Goal: Information Seeking & Learning: Stay updated

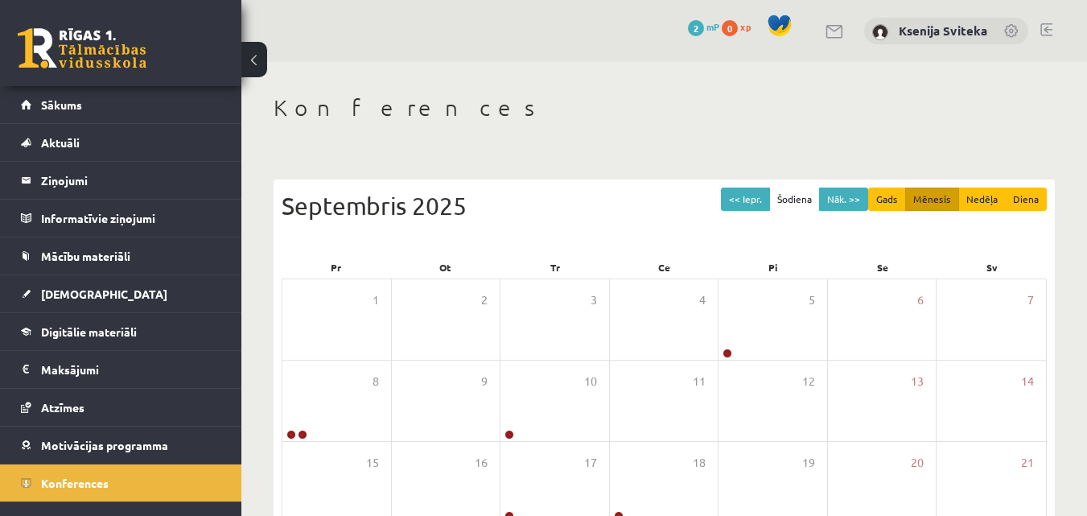
scroll to position [23, 0]
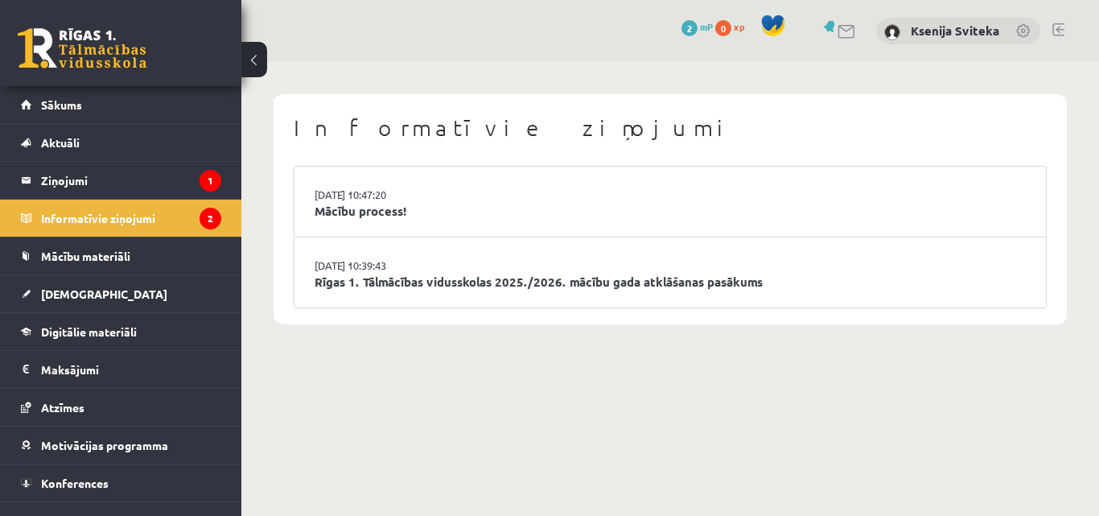
click at [475, 227] on li "[DATE] 10:47:20 Mācību process!" at bounding box center [669, 201] width 751 height 71
click at [367, 212] on link "Mācību process!" at bounding box center [669, 211] width 711 height 18
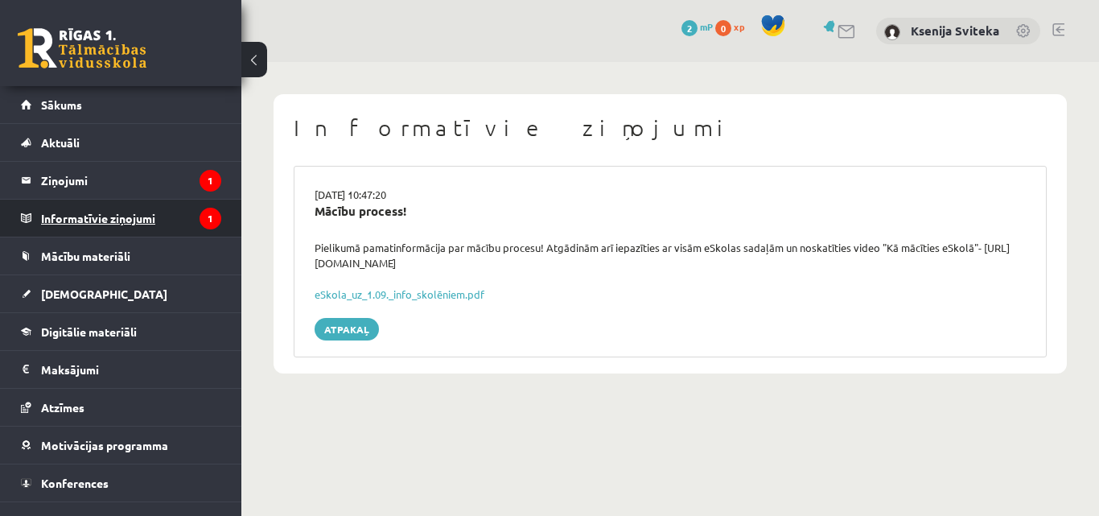
click at [82, 216] on legend "Informatīvie ziņojumi 1" at bounding box center [131, 217] width 180 height 37
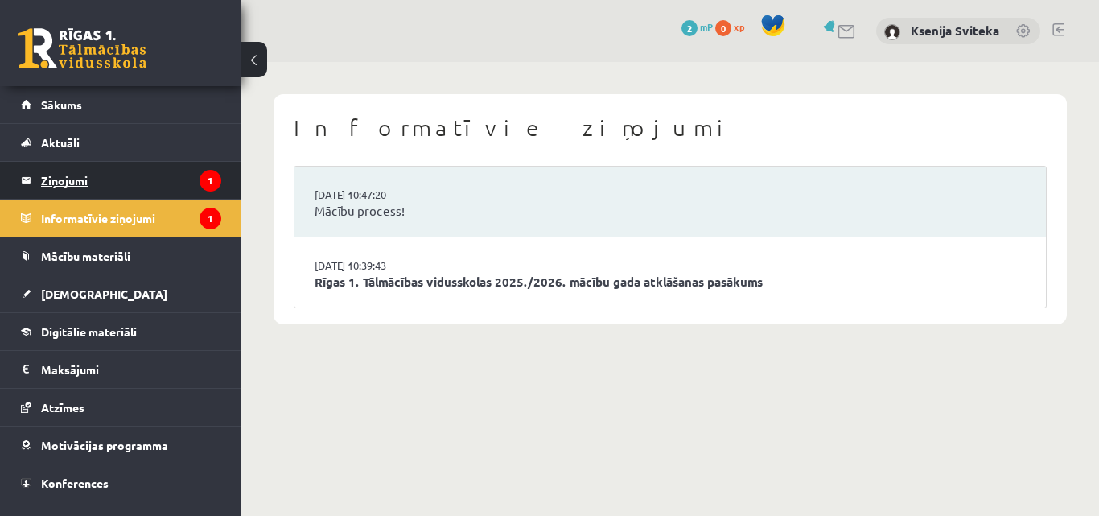
click at [65, 183] on legend "Ziņojumi 1" at bounding box center [131, 180] width 180 height 37
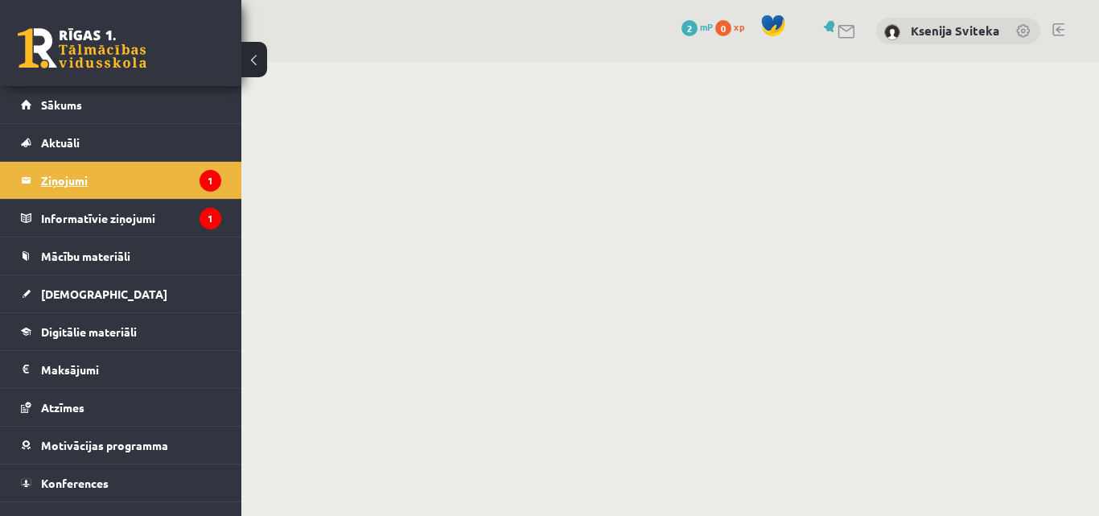
click at [65, 183] on legend "Ziņojumi 1" at bounding box center [131, 180] width 180 height 37
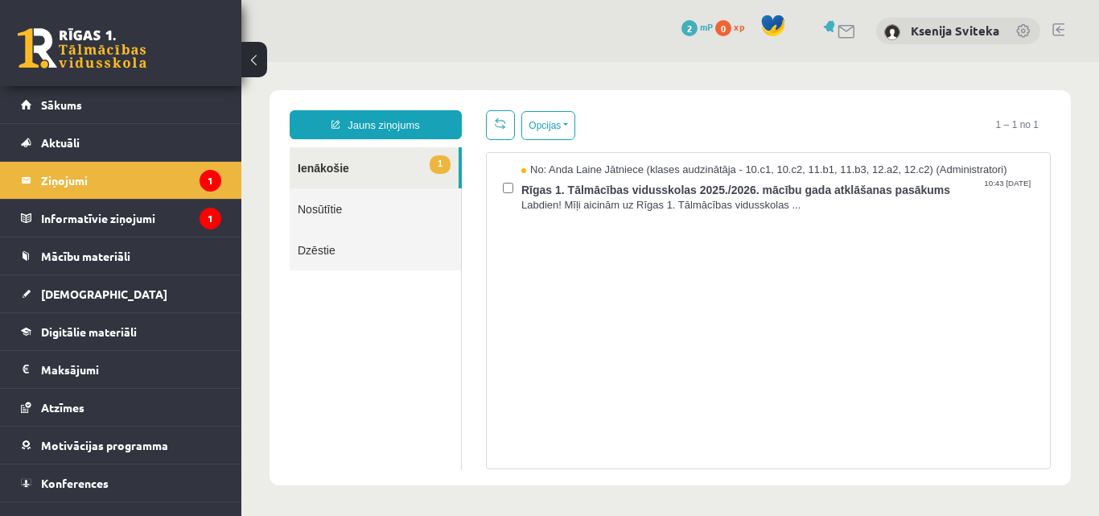
click at [358, 158] on link "1 Ienākošie" at bounding box center [374, 167] width 169 height 41
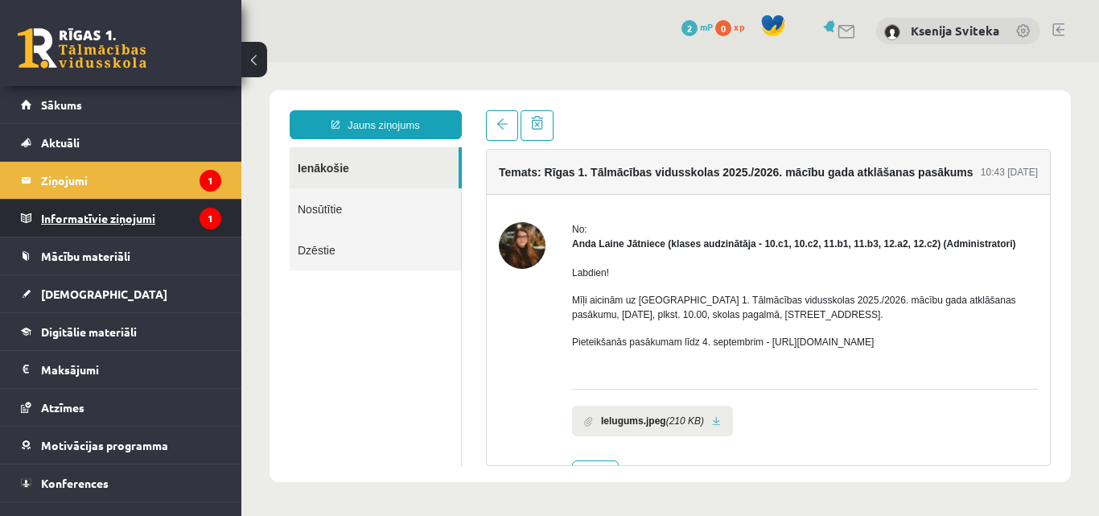
click at [102, 226] on legend "Informatīvie ziņojumi 1" at bounding box center [131, 217] width 180 height 37
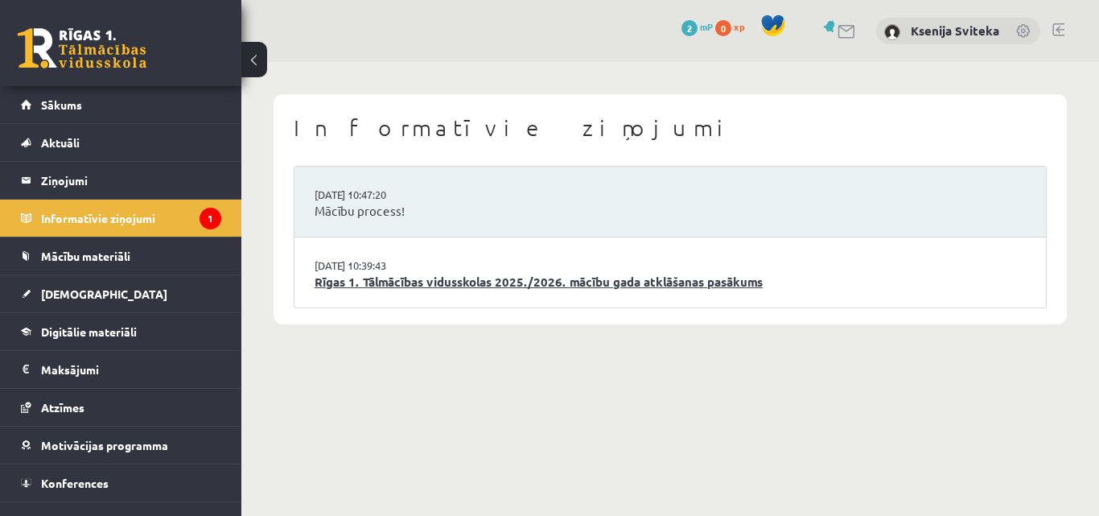
click at [430, 290] on link "Rīgas 1. Tālmācības vidusskolas 2025./2026. mācību gada atklāšanas pasākums" at bounding box center [669, 282] width 711 height 18
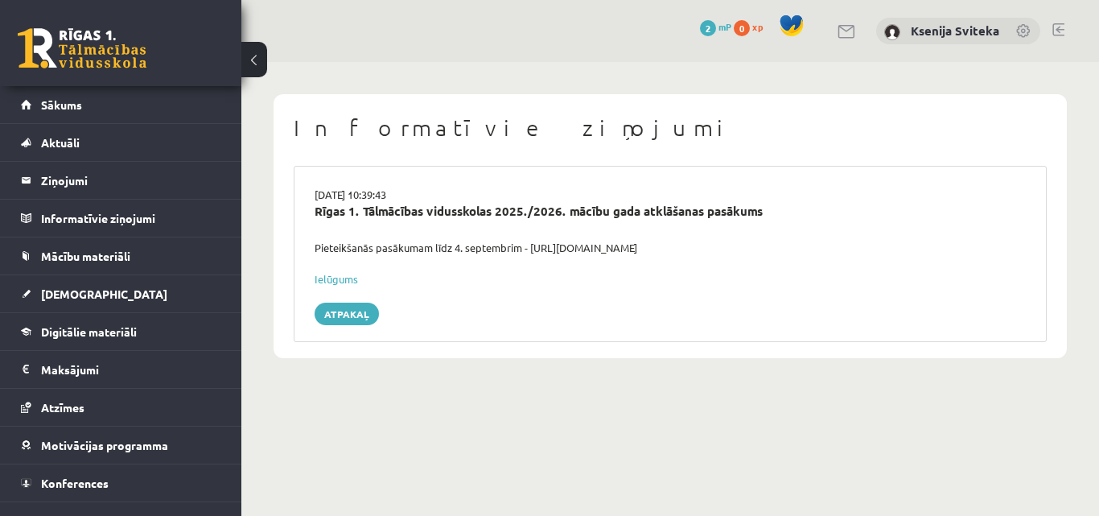
click at [672, 135] on h1 "Informatīvie ziņojumi" at bounding box center [670, 127] width 753 height 27
click at [634, 109] on div "Informatīvie ziņojumi 27.08.2025 10:39:43 Rīgas 1. Tālmācības vidusskolas 2025.…" at bounding box center [669, 226] width 793 height 264
